Goal: Find contact information: Find contact information

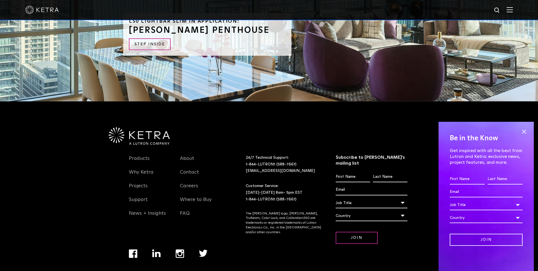
scroll to position [1462, 0]
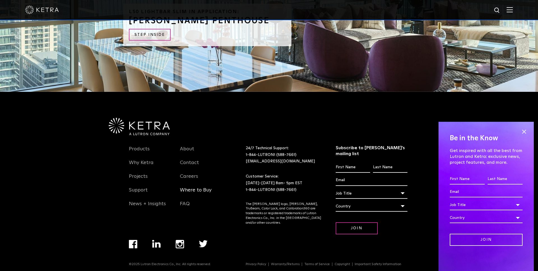
click at [196, 191] on link "Where to Buy" at bounding box center [196, 193] width 32 height 13
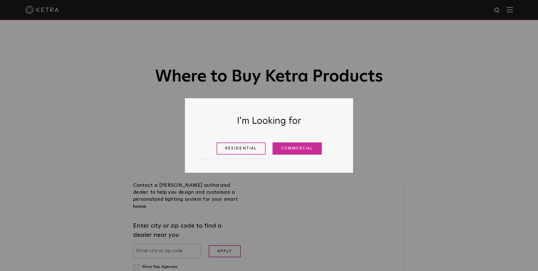
click at [289, 147] on link "Commercial" at bounding box center [296, 149] width 49 height 12
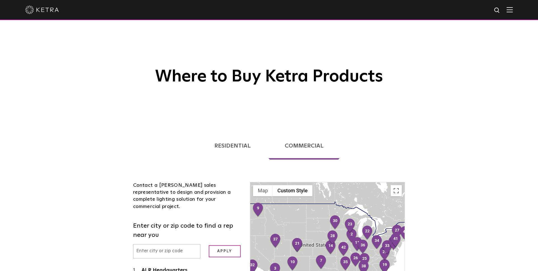
click at [168, 244] on input "text" at bounding box center [166, 251] width 67 height 14
click at [222, 245] on input "Apply" at bounding box center [225, 251] width 32 height 12
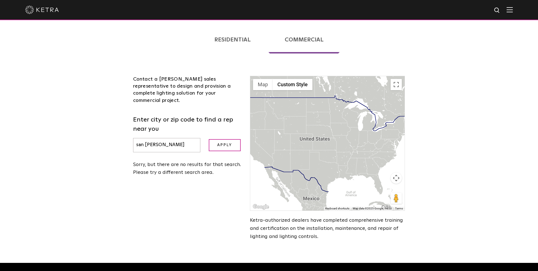
scroll to position [108, 0]
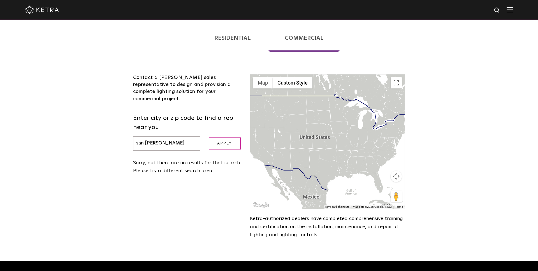
click at [169, 137] on input "san [PERSON_NAME]" at bounding box center [166, 143] width 67 height 14
type input "s"
type input "san"
click at [236, 42] on link "Residential" at bounding box center [232, 37] width 69 height 27
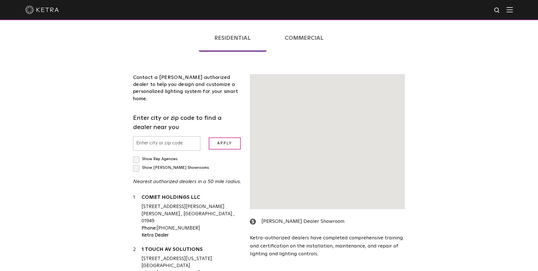
click at [180, 132] on label "Enter city or zip code to find a dealer near you" at bounding box center [187, 123] width 108 height 18
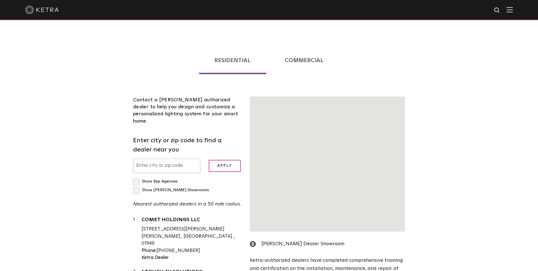
click at [164, 159] on input "text" at bounding box center [166, 166] width 67 height 14
click at [167, 159] on input "text" at bounding box center [166, 166] width 67 height 14
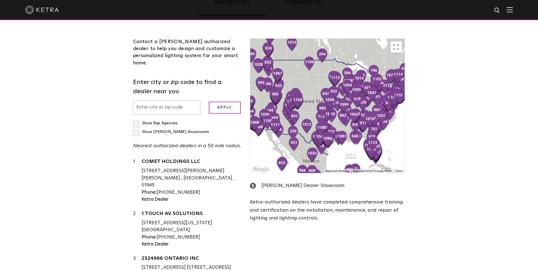
scroll to position [138, 0]
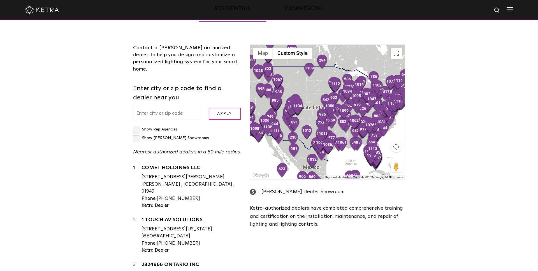
click at [164, 108] on input "text" at bounding box center [166, 114] width 67 height 14
type input "san [PERSON_NAME]"
click at [222, 108] on input "Apply" at bounding box center [225, 114] width 32 height 12
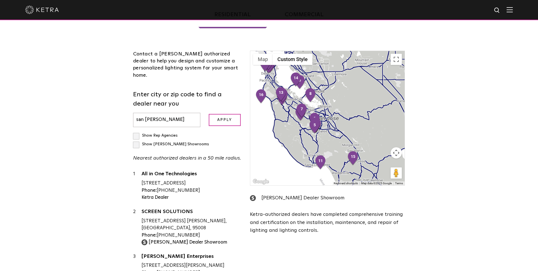
scroll to position [151, 0]
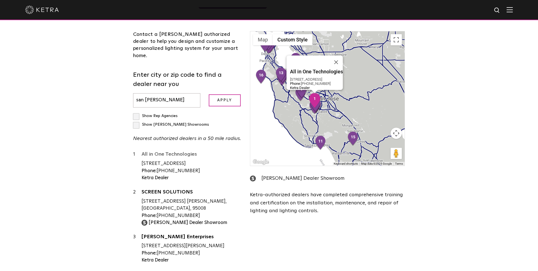
click at [175, 152] on link "All in One Technologies" at bounding box center [191, 155] width 100 height 7
click at [170, 152] on link "All in One Technologies" at bounding box center [191, 155] width 100 height 7
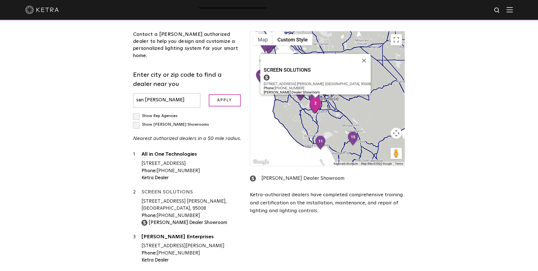
click at [177, 190] on link "SCREEN SOLUTIONS" at bounding box center [191, 193] width 100 height 7
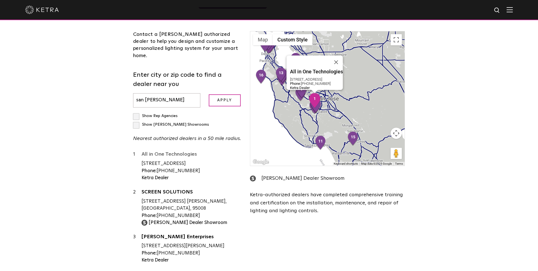
click at [174, 152] on link "All in One Technologies" at bounding box center [191, 155] width 100 height 7
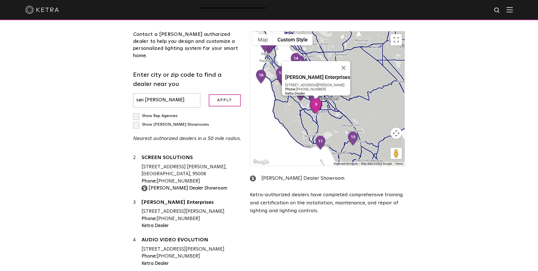
scroll to position [41, 0]
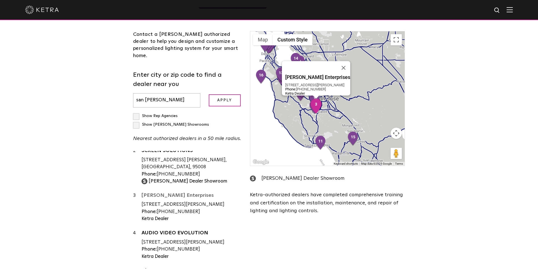
click at [169, 193] on link "[PERSON_NAME] Enterprises" at bounding box center [191, 196] width 100 height 7
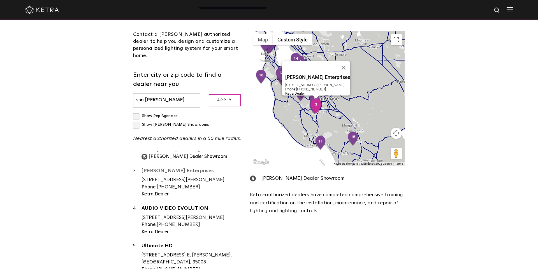
scroll to position [42, 0]
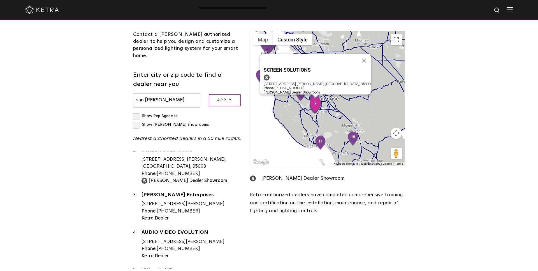
click at [166, 148] on link "SCREEN SOLUTIONS" at bounding box center [191, 151] width 100 height 7
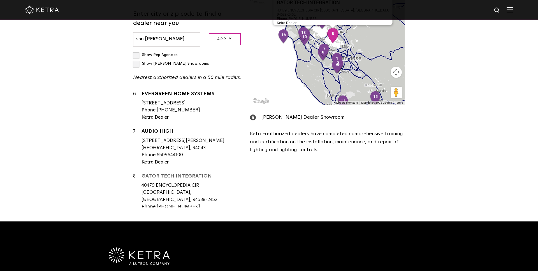
scroll to position [202, 0]
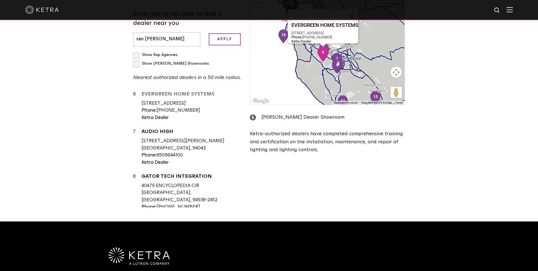
click at [184, 92] on link "EVERGREEN HOME SYSTEMS" at bounding box center [191, 95] width 100 height 7
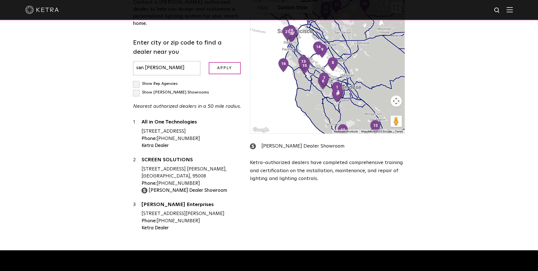
scroll to position [157, 0]
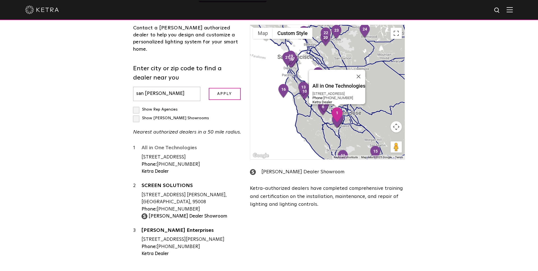
drag, startPoint x: 137, startPoint y: 133, endPoint x: 208, endPoint y: 133, distance: 70.6
click at [208, 145] on div "1 All in One Technologies [STREET_ADDRESS] Phone: [PHONE_NUMBER] [PERSON_NAME] …" at bounding box center [187, 160] width 108 height 31
copy div "All in One Technologies"
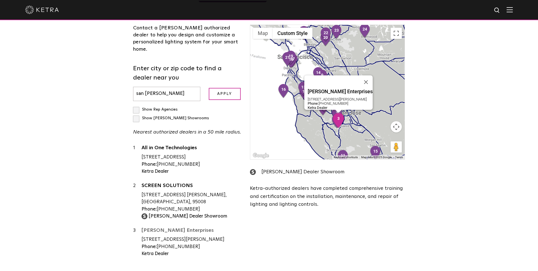
drag, startPoint x: 138, startPoint y: 215, endPoint x: 189, endPoint y: 215, distance: 50.7
click at [189, 227] on div "3 [PERSON_NAME] Enterprises [STREET_ADDRESS][PERSON_NAME][PERSON_NAME] Phone: […" at bounding box center [187, 242] width 108 height 31
